Goal: Task Accomplishment & Management: Use online tool/utility

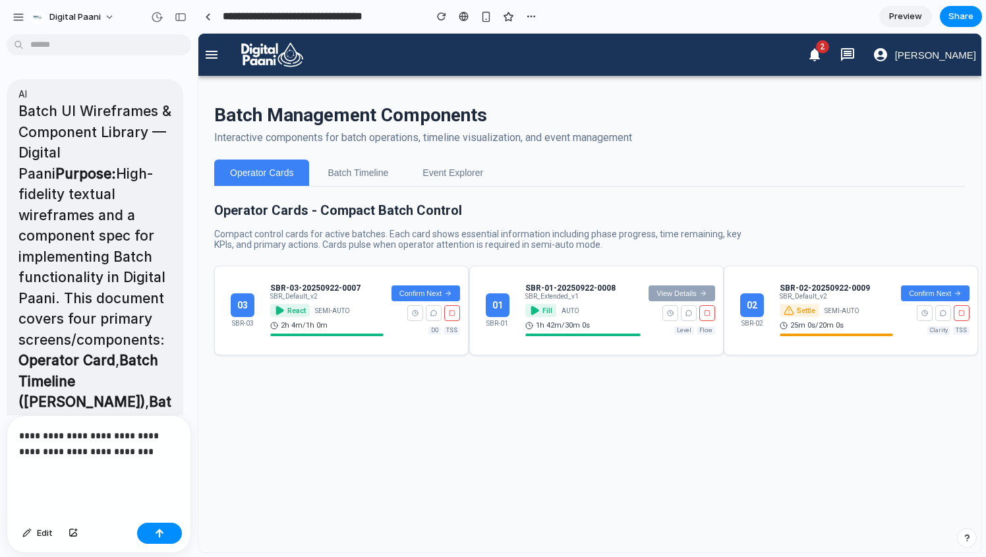
click at [109, 468] on p "**********" at bounding box center [99, 451] width 160 height 47
click at [46, 469] on p "**********" at bounding box center [99, 451] width 160 height 47
click at [78, 462] on p "**********" at bounding box center [99, 451] width 160 height 47
drag, startPoint x: 78, startPoint y: 462, endPoint x: 0, endPoint y: 282, distance: 197.0
click at [0, 282] on div "AI Batch UI Wireframes & Component Library — Digital Paani Purpose: High-fideli…" at bounding box center [99, 299] width 198 height 518
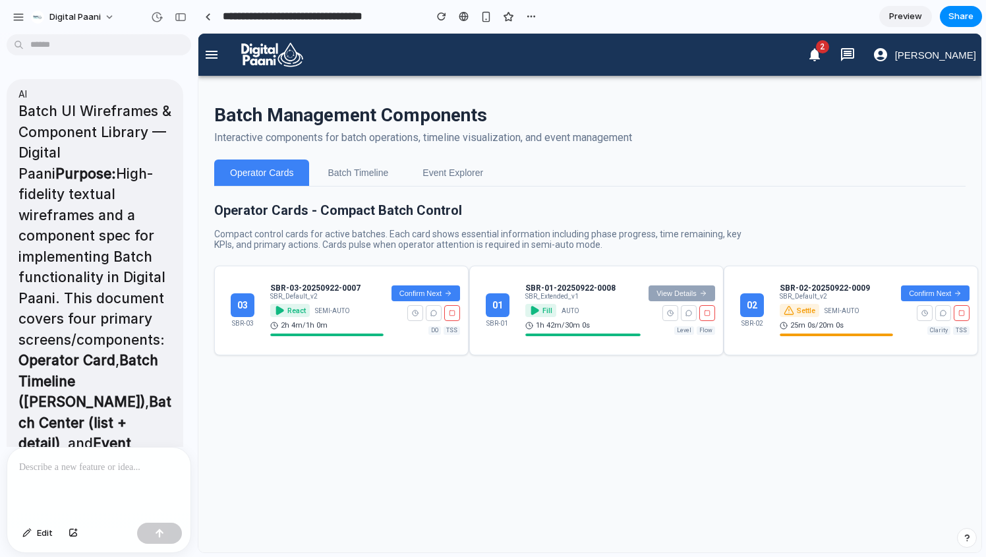
click at [90, 468] on p at bounding box center [99, 468] width 160 height 16
click at [89, 468] on p at bounding box center [99, 468] width 160 height 16
click at [78, 462] on p "****" at bounding box center [99, 468] width 160 height 16
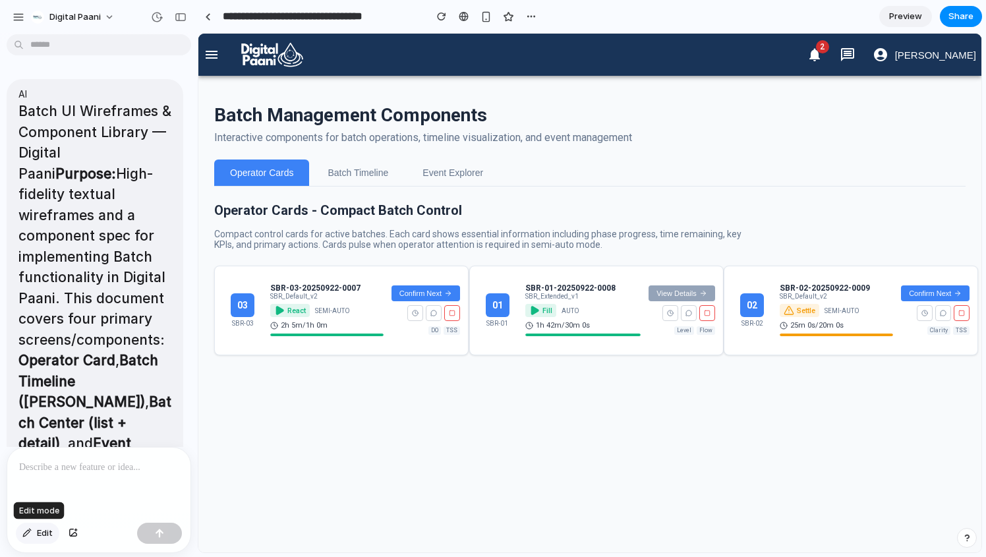
click at [47, 530] on span "Edit" at bounding box center [45, 533] width 16 height 13
click at [79, 463] on p at bounding box center [99, 468] width 160 height 16
click at [66, 464] on p at bounding box center [99, 468] width 160 height 16
click at [45, 475] on div at bounding box center [98, 483] width 183 height 70
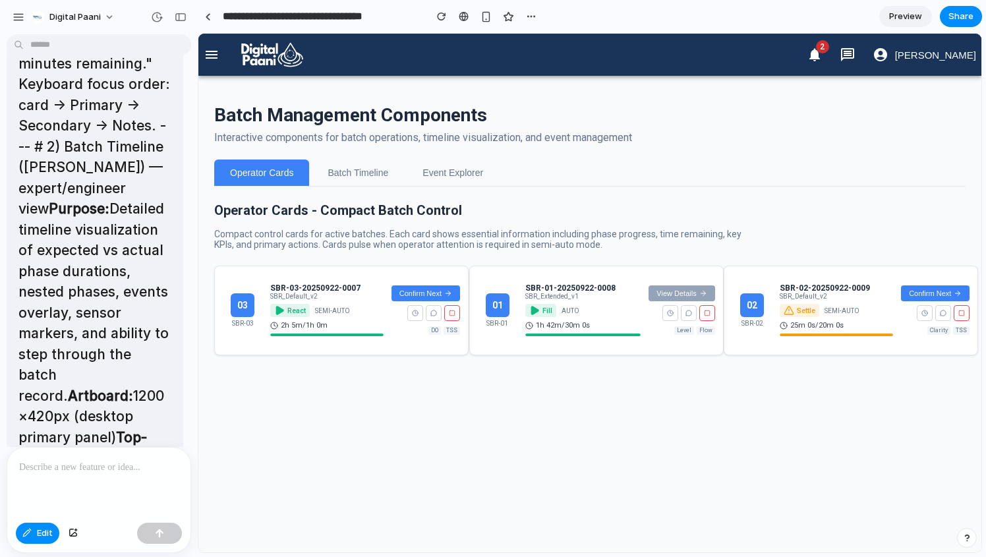
scroll to position [3991, 0]
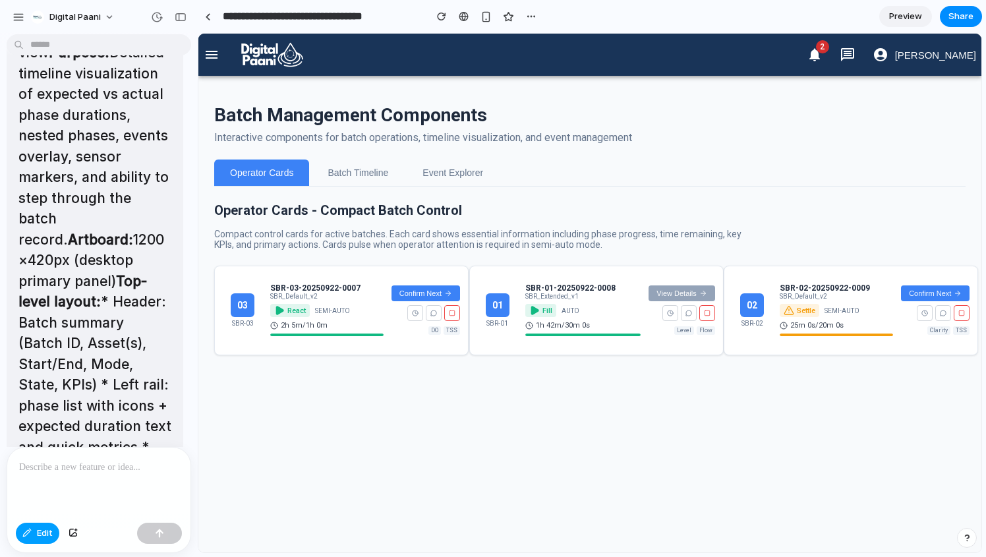
click at [30, 523] on div "Edit" at bounding box center [38, 533] width 44 height 21
click at [55, 527] on button "Edit" at bounding box center [38, 533] width 44 height 21
click at [87, 477] on div at bounding box center [98, 483] width 183 height 70
click at [158, 15] on div "button" at bounding box center [157, 17] width 12 height 12
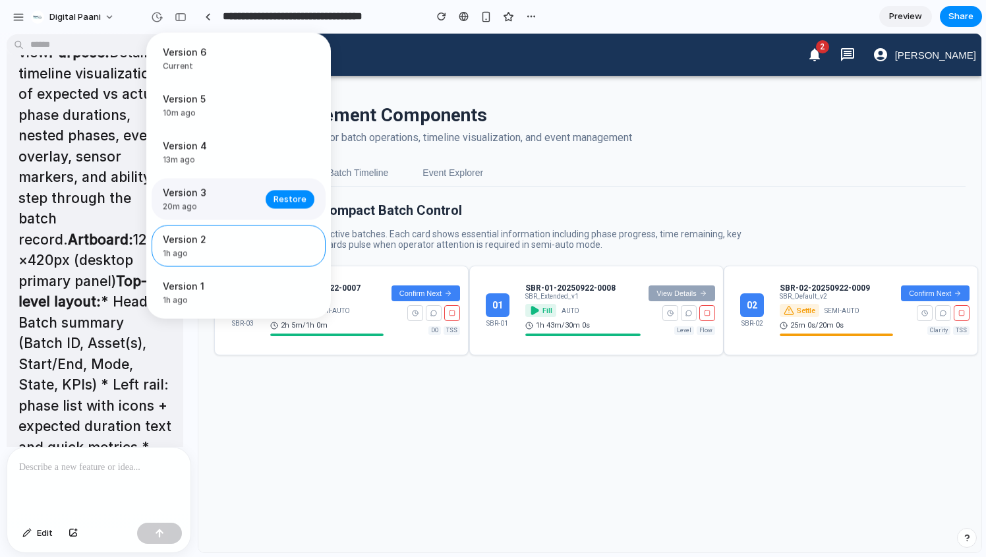
click at [222, 189] on span "Version 3" at bounding box center [210, 193] width 95 height 14
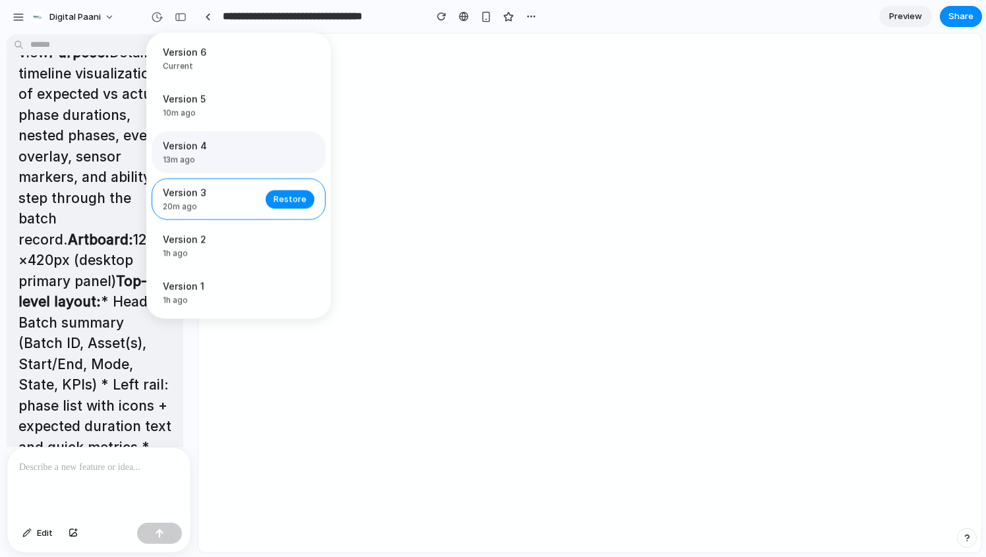
scroll to position [0, 0]
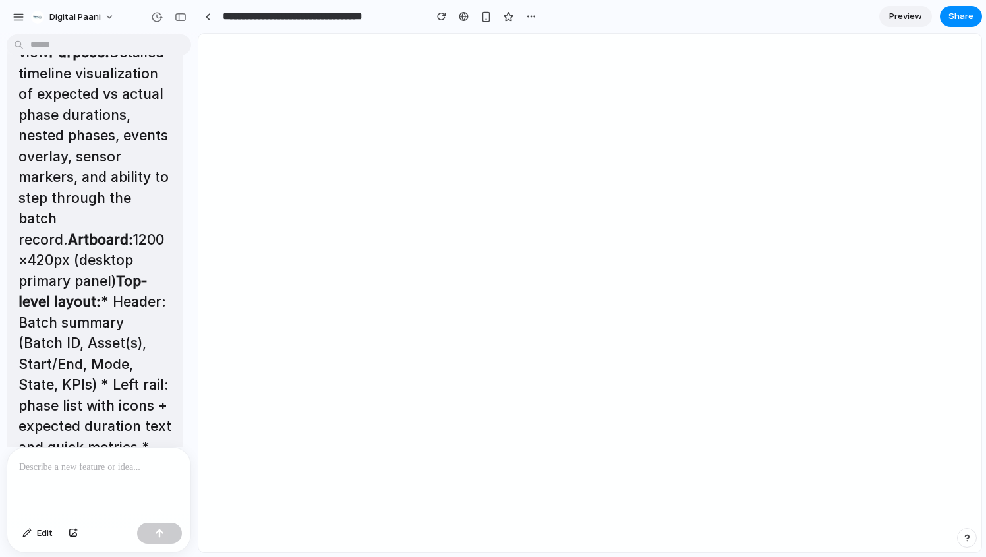
click at [128, 474] on div "Version 6 Current Version 5 10m ago Restore Version 4 13m ago Restore Version 3…" at bounding box center [493, 278] width 986 height 557
click at [108, 473] on p at bounding box center [99, 468] width 160 height 16
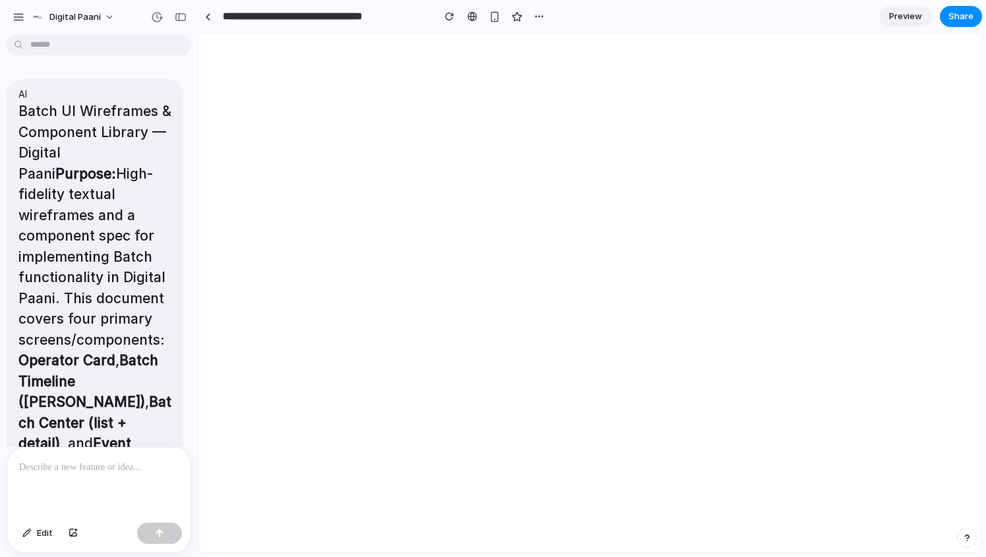
scroll to position [17883, 0]
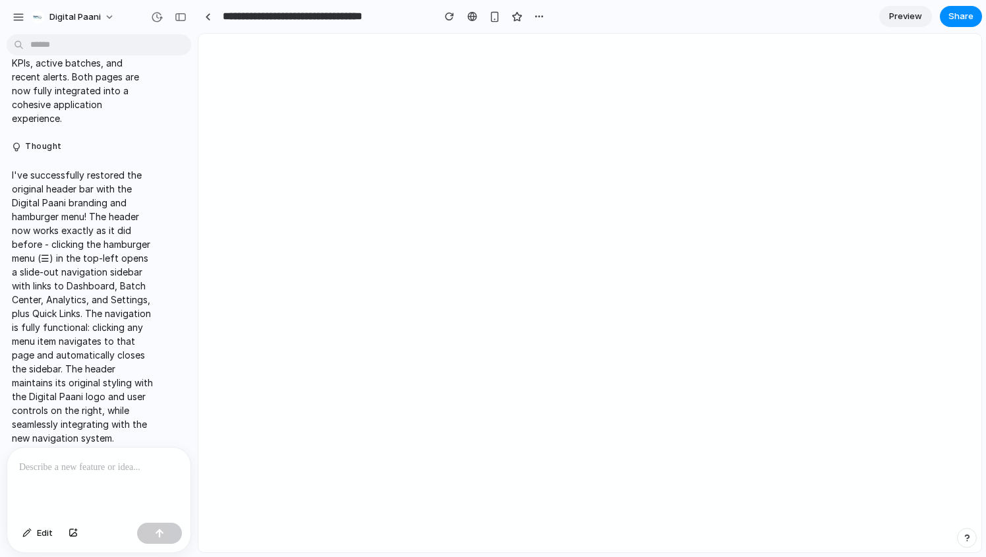
drag, startPoint x: 0, startPoint y: 0, endPoint x: 199, endPoint y: 26, distance: 200.8
click at [197, 17] on div "Digital Paani AI Batch UI Wireframes & Component Library — Digital Paani Purpos…" at bounding box center [493, 278] width 986 height 557
click at [104, 466] on p at bounding box center [99, 468] width 160 height 16
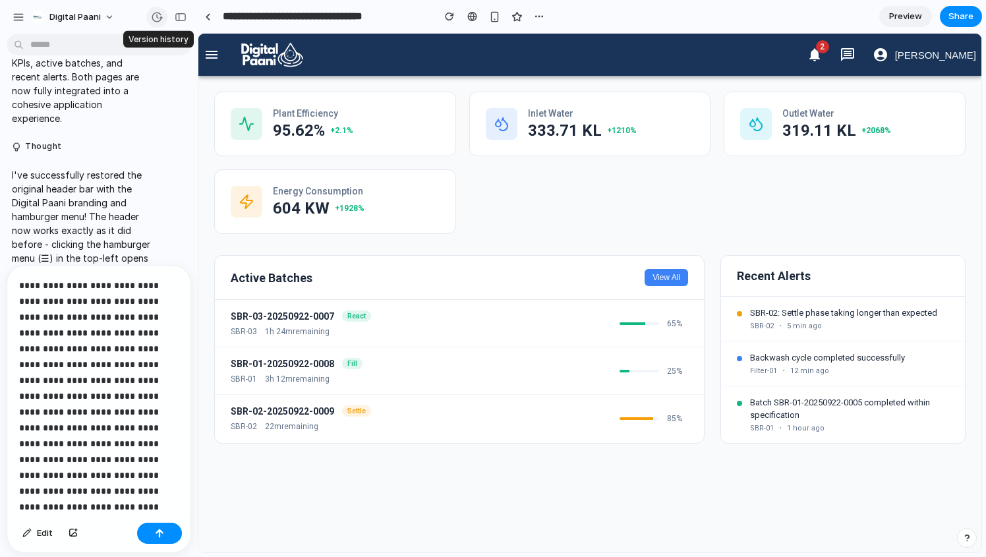
click at [156, 15] on div "button" at bounding box center [157, 17] width 12 height 12
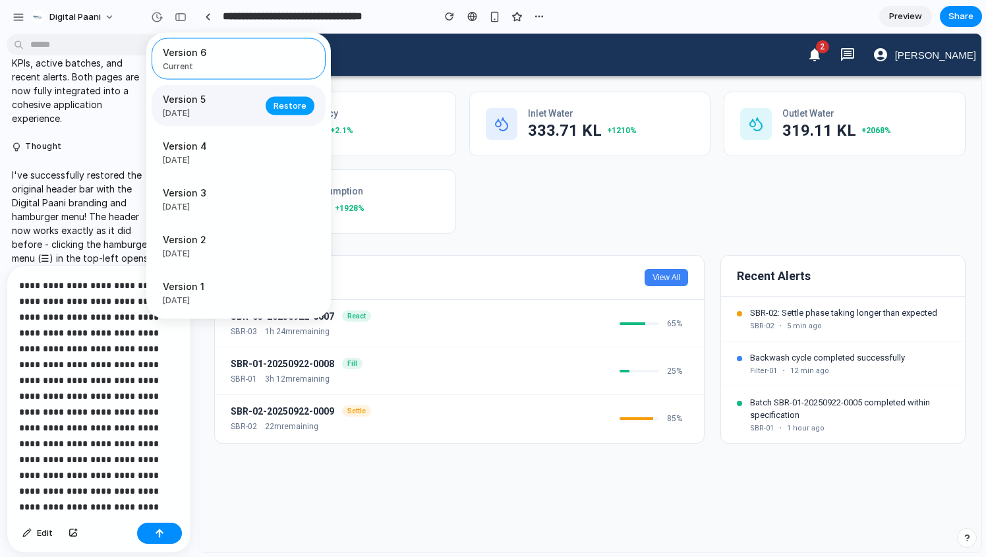
click at [276, 100] on span "Restore" at bounding box center [290, 105] width 33 height 13
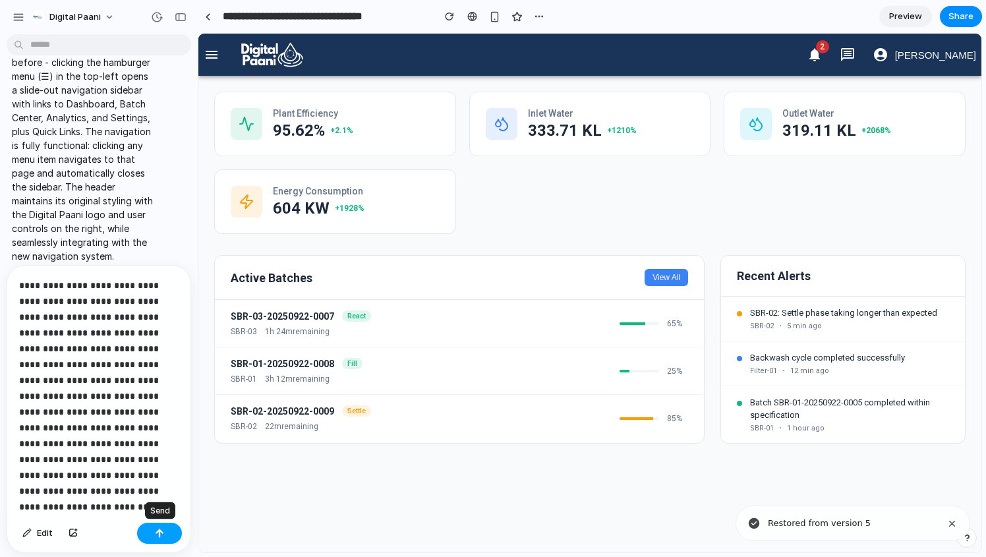
click at [158, 542] on button "button" at bounding box center [159, 533] width 45 height 21
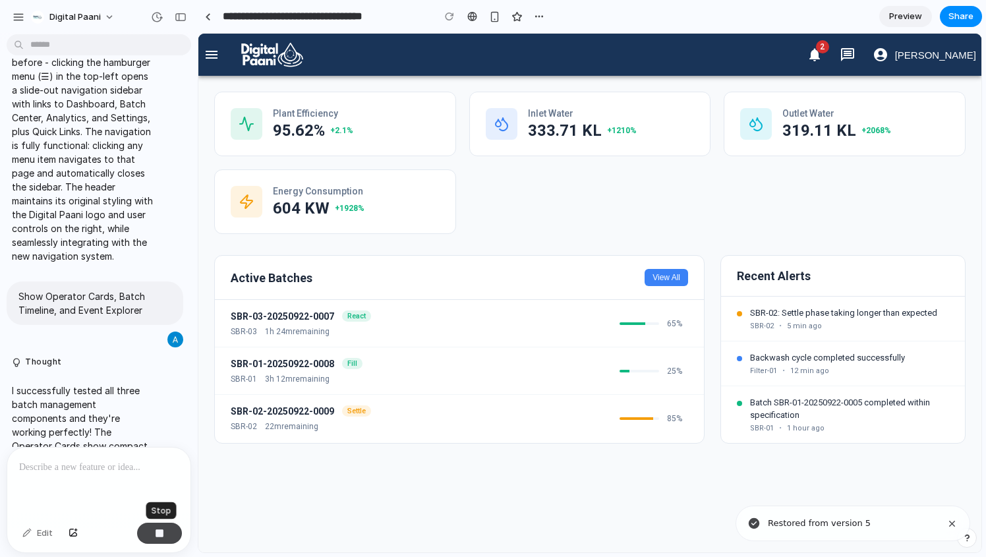
scroll to position [18655, 0]
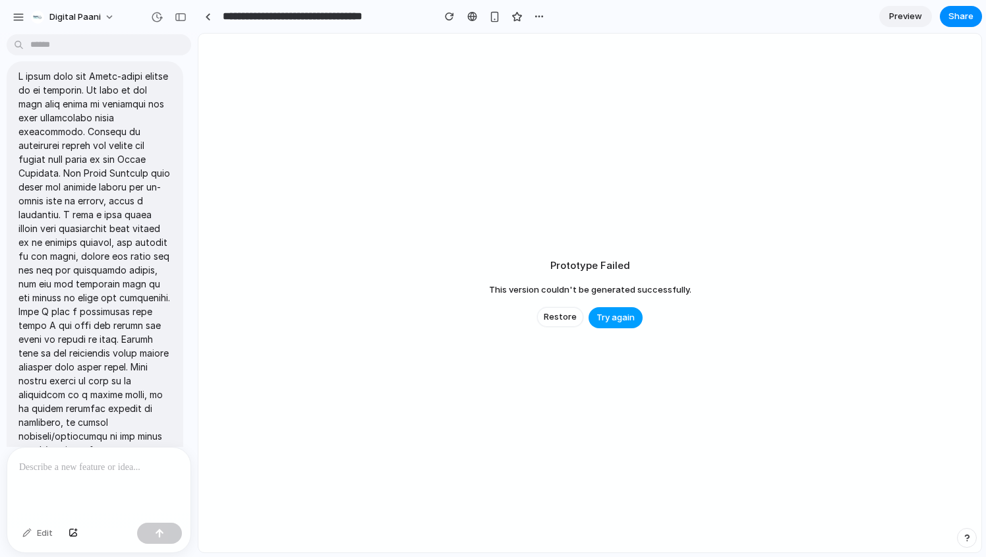
click at [600, 318] on span "Try again" at bounding box center [616, 317] width 38 height 13
click at [98, 18] on span "Digital Paani" at bounding box center [74, 17] width 51 height 13
click at [260, 107] on div "Settings Invite members Change theme Sign out" at bounding box center [493, 278] width 986 height 557
click at [18, 23] on button "button" at bounding box center [19, 17] width 20 height 20
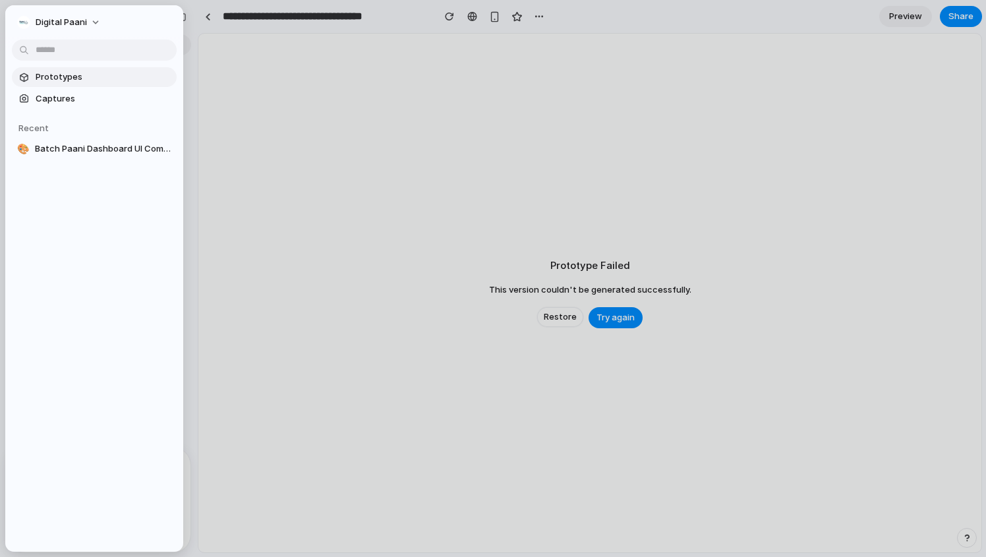
click at [107, 84] on link "Prototypes" at bounding box center [94, 77] width 165 height 20
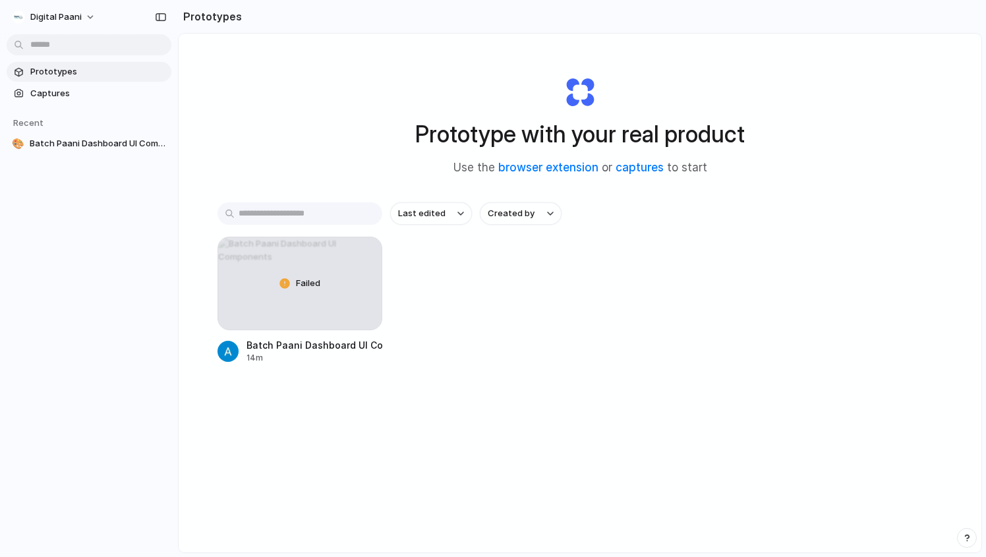
click at [493, 279] on div at bounding box center [493, 279] width 0 height 0
click at [70, 70] on span "Prototypes" at bounding box center [98, 71] width 136 height 13
click at [365, 251] on div "button" at bounding box center [363, 256] width 11 height 11
click at [323, 340] on li "Delete" at bounding box center [326, 349] width 94 height 21
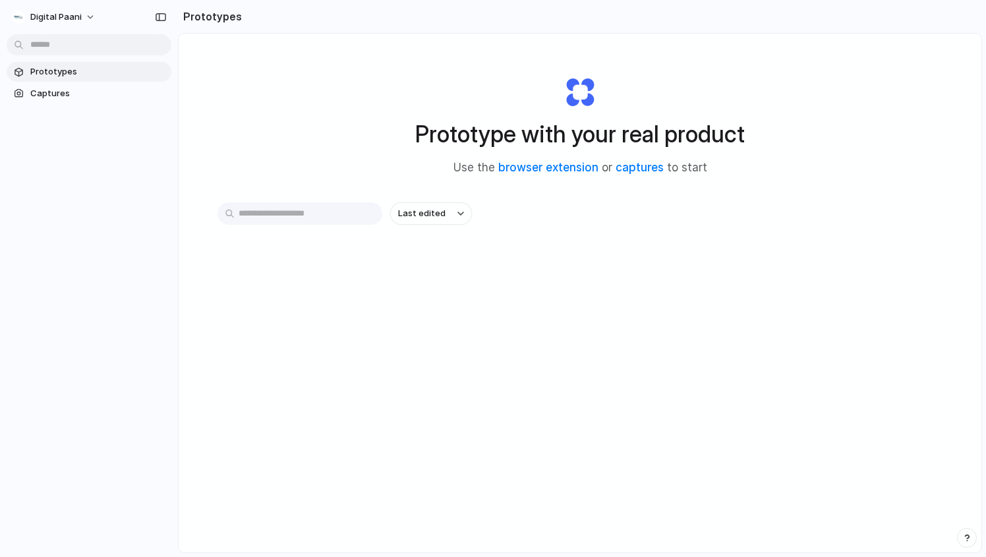
click at [222, 119] on div "Prototype with your real product Use the browser extension or captures to start…" at bounding box center [580, 328] width 803 height 589
click at [13, 13] on div "Digital Paani" at bounding box center [47, 17] width 70 height 13
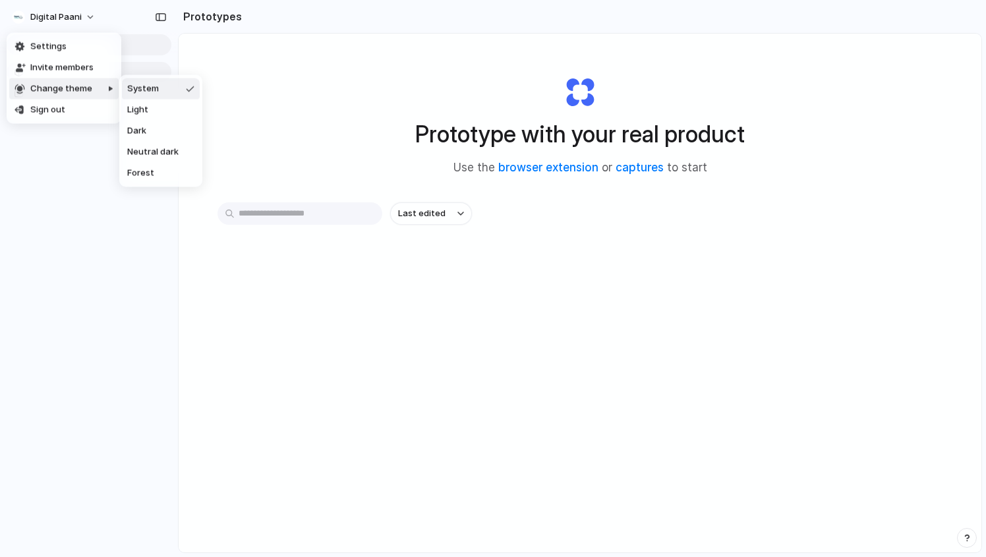
click at [256, 73] on div "Settings Invite members Change theme Sign out" at bounding box center [493, 278] width 986 height 557
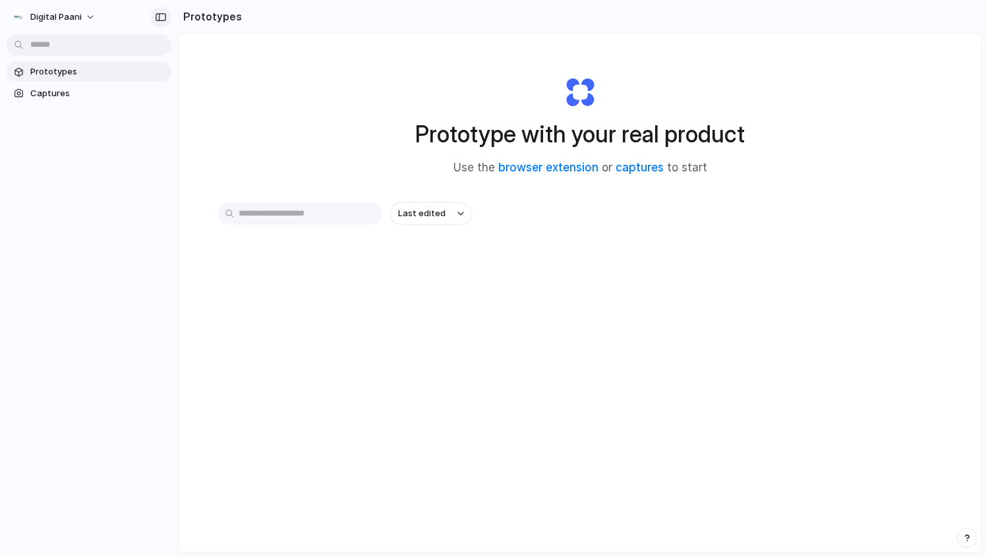
click at [158, 17] on div "button" at bounding box center [161, 17] width 12 height 9
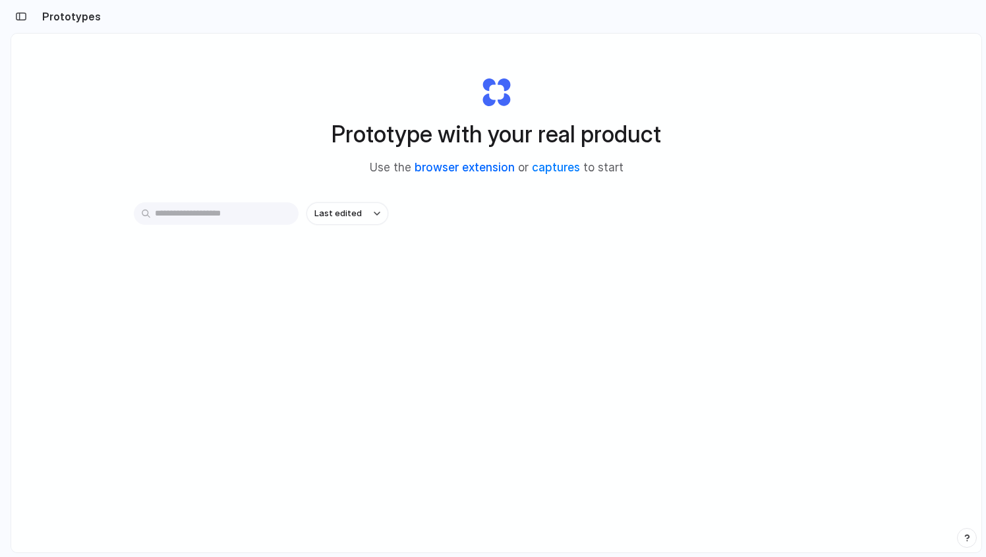
click at [488, 169] on link "browser extension" at bounding box center [465, 167] width 100 height 13
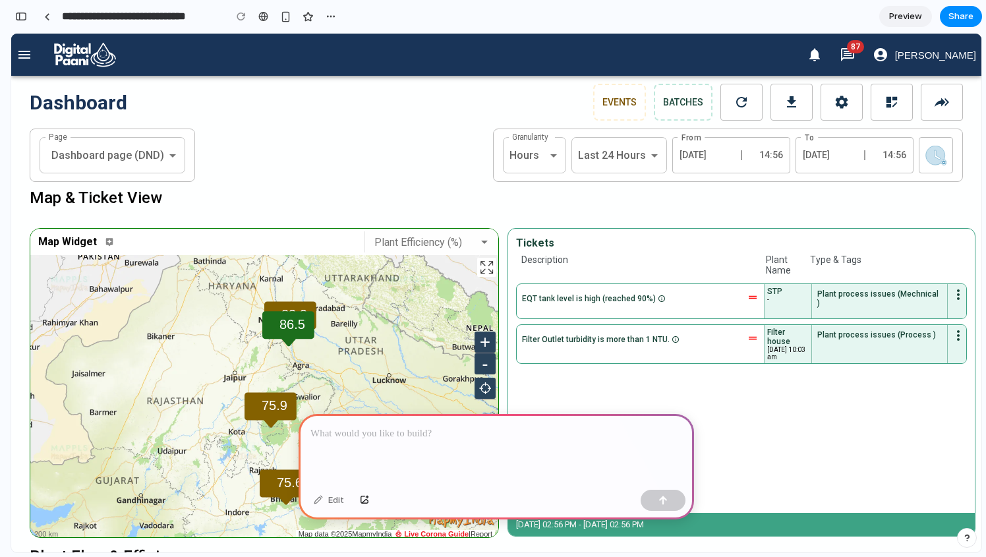
scroll to position [0, 12]
click at [371, 170] on div "**********" at bounding box center [497, 155] width 934 height 53
click at [806, 454] on div "EQT tank level is high (reached 90%) STP - Plant process issues (Mechnical ) Fi…" at bounding box center [741, 398] width 451 height 229
click at [487, 427] on p at bounding box center [497, 434] width 372 height 16
click at [412, 438] on p at bounding box center [497, 434] width 372 height 16
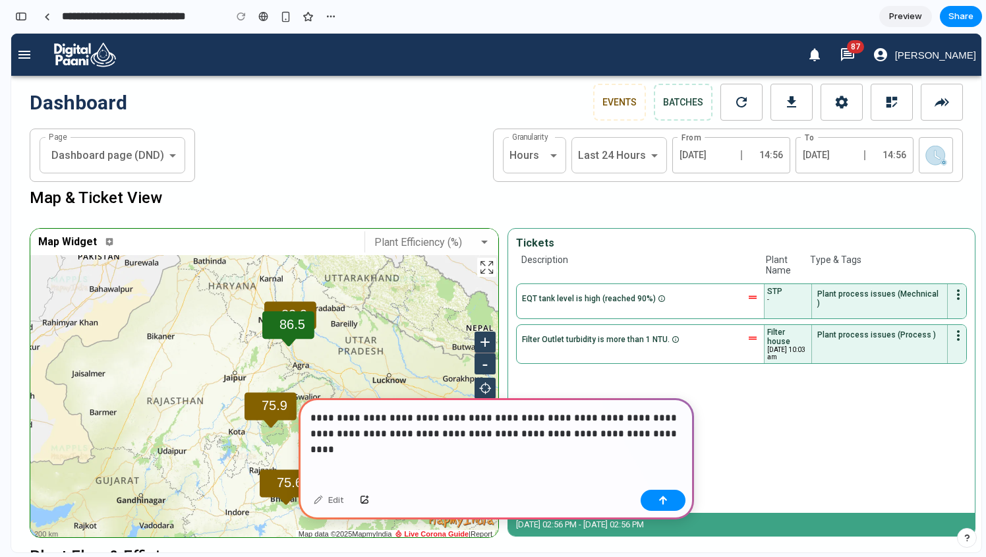
click at [400, 433] on p "**********" at bounding box center [497, 426] width 372 height 32
